Goal: Transaction & Acquisition: Obtain resource

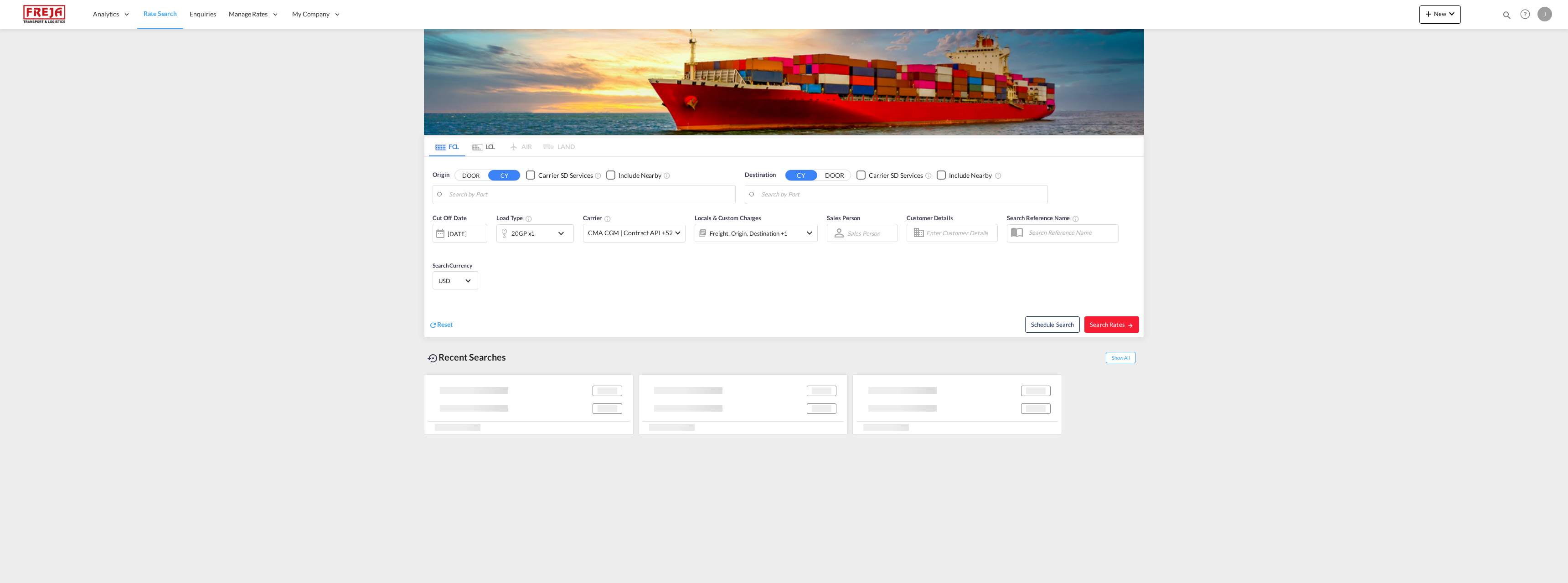
type input "Raumo (Rauma), [GEOGRAPHIC_DATA]"
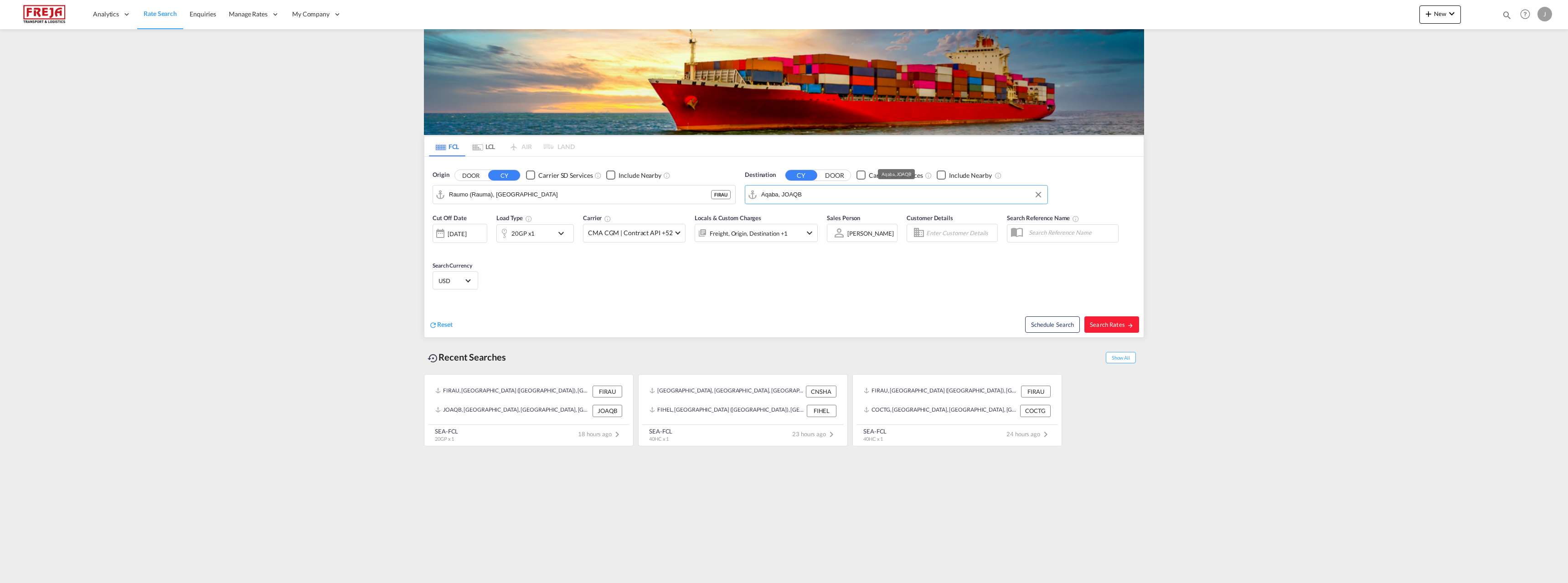
click at [814, 197] on input "Aqaba, JOAQB" at bounding box center [901, 194] width 281 height 14
click at [789, 271] on div "Altamira [GEOGRAPHIC_DATA] MXATM" at bounding box center [832, 274] width 173 height 27
type input "Altamira, MXATM"
click at [554, 230] on div "20GP x1" at bounding box center [535, 233] width 77 height 18
click at [478, 270] on span "Choose: \a20GP" at bounding box center [477, 272] width 5 height 5
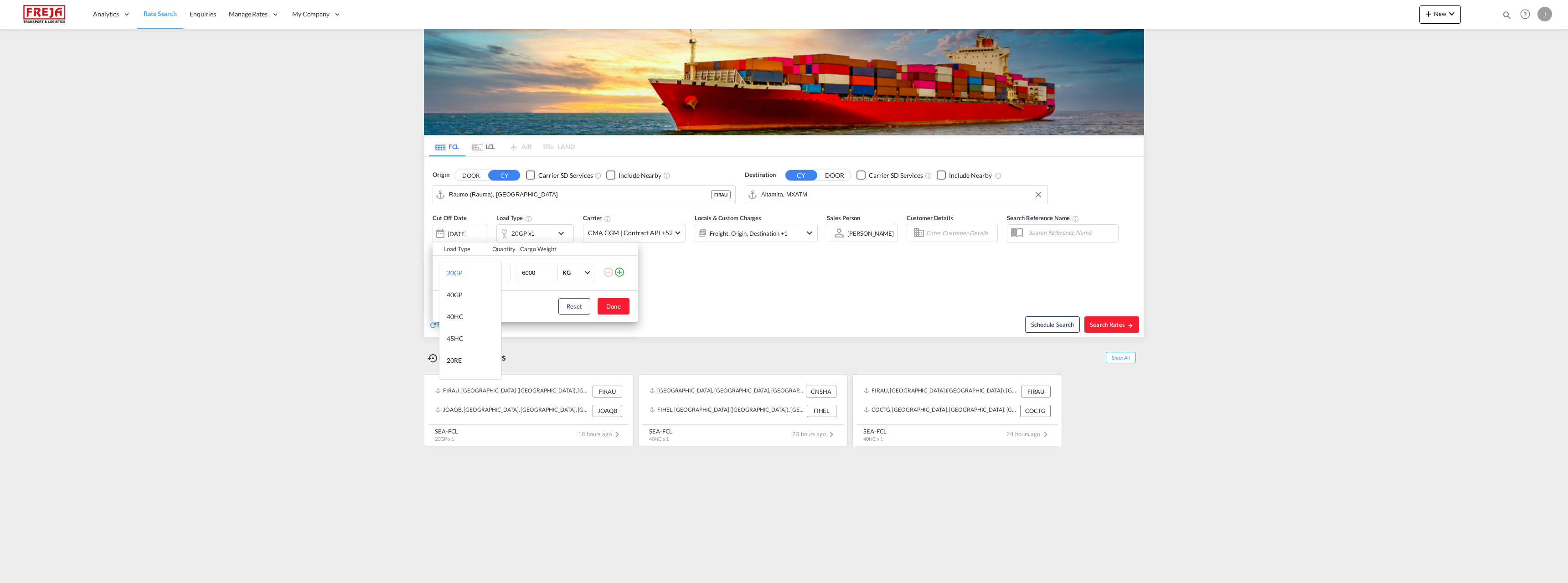
click at [531, 302] on md-backdrop at bounding box center [784, 292] width 1568 height 583
click at [621, 270] on md-icon "icon-plus-circle-outline" at bounding box center [619, 272] width 11 height 11
click at [464, 310] on md-select "Choose 20GP 40GP 40HC 45HC 20RE 40RE 40HR 20OT 40OT 20FR 40FR 40NR 20NR 45S 20T…" at bounding box center [462, 308] width 41 height 16
click at [459, 354] on div "40HC" at bounding box center [455, 351] width 16 height 8
click at [604, 344] on button "Done" at bounding box center [614, 340] width 32 height 16
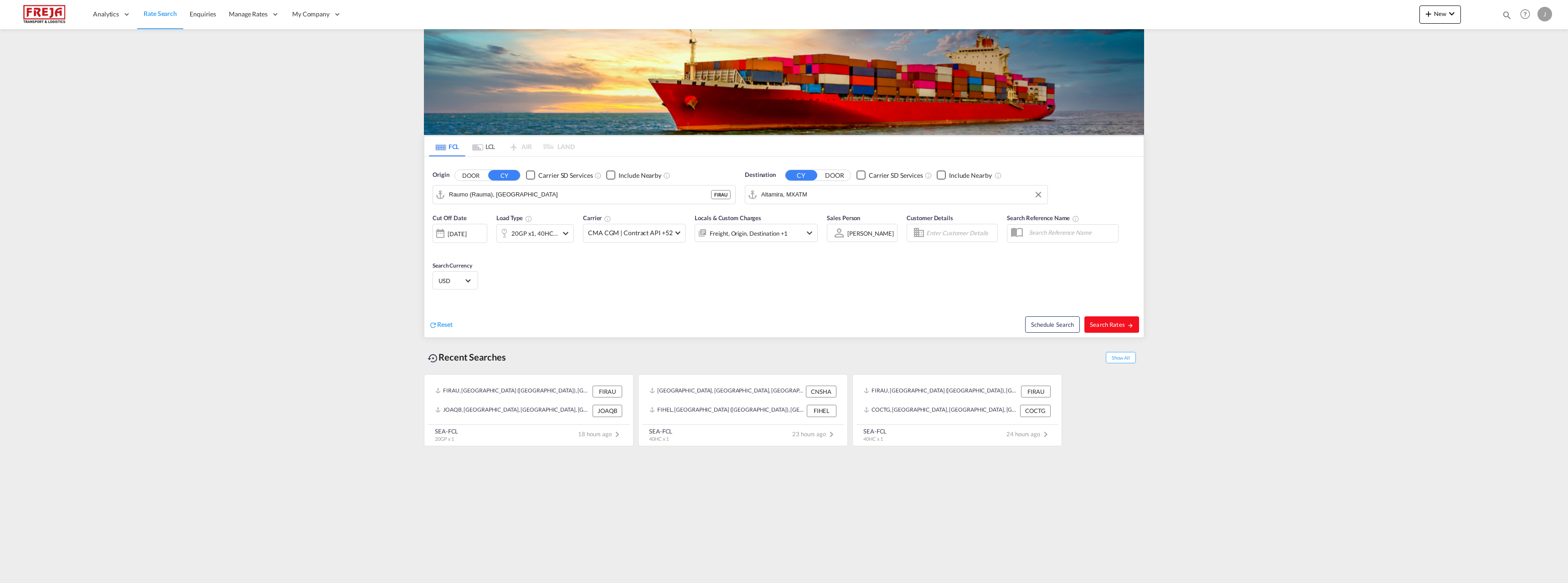
click at [1113, 327] on span "Search Rates" at bounding box center [1112, 324] width 44 height 7
type input "FIRAU to MXATM / [DATE]"
